Goal: Task Accomplishment & Management: Use online tool/utility

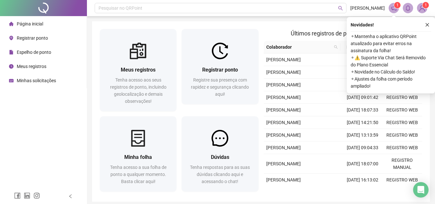
click at [27, 34] on div "Registrar ponto" at bounding box center [28, 38] width 39 height 13
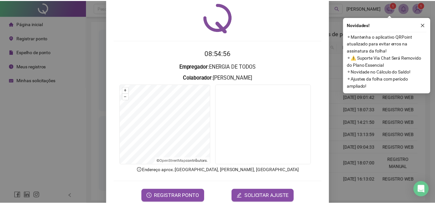
scroll to position [34, 0]
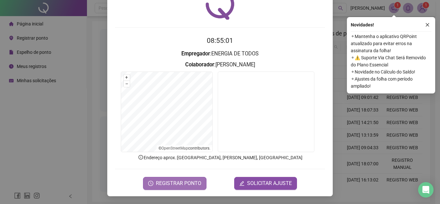
click at [190, 179] on button "REGISTRAR PONTO" at bounding box center [174, 183] width 63 height 13
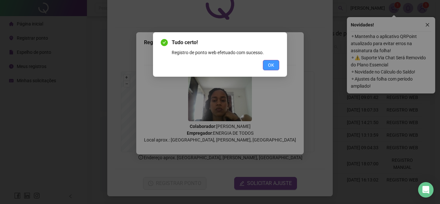
click at [270, 61] on button "OK" at bounding box center [271, 65] width 16 height 10
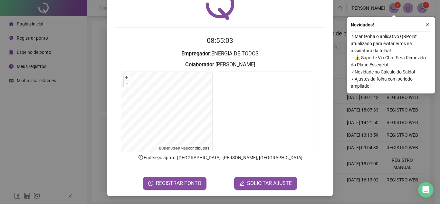
click at [48, 133] on div "Registro de ponto web 08:55:03 Empregador : ENERGIA DE TODOS Colaborador : [PER…" at bounding box center [220, 102] width 440 height 204
